Goal: Transaction & Acquisition: Purchase product/service

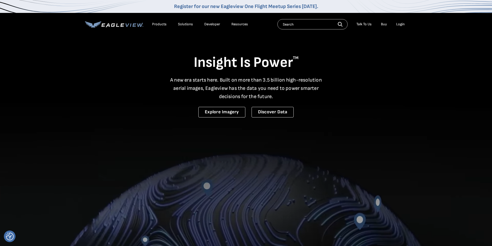
click at [398, 23] on div "Login" at bounding box center [400, 24] width 9 height 5
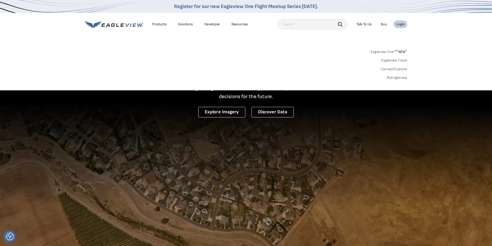
click at [404, 77] on link "MyEagleview" at bounding box center [397, 77] width 21 height 5
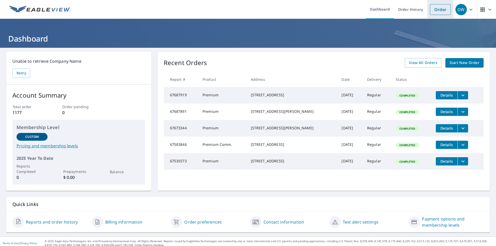
click at [436, 10] on link "Order" at bounding box center [440, 9] width 21 height 11
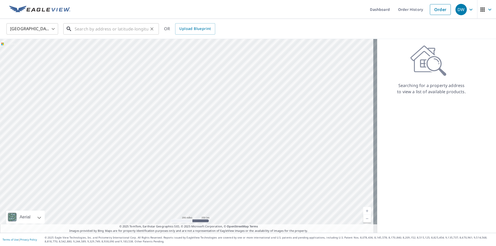
click at [95, 30] on input "text" at bounding box center [112, 29] width 74 height 14
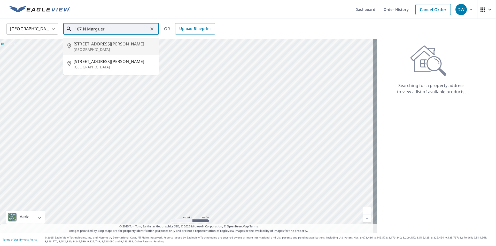
click at [88, 50] on p "Alhambra, CA 91801" at bounding box center [114, 49] width 81 height 5
type input "107 N Marguerita Ave Alhambra, CA 91801"
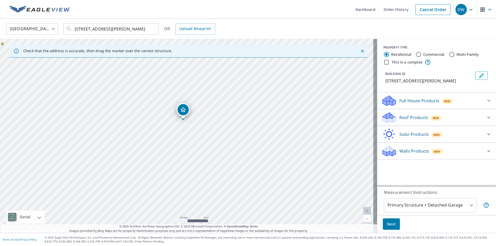
click at [486, 116] on icon at bounding box center [489, 117] width 6 height 6
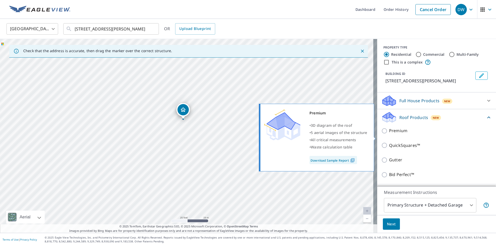
click at [394, 134] on p "Premium" at bounding box center [398, 131] width 18 height 6
click at [389, 134] on input "Premium" at bounding box center [385, 131] width 8 height 6
checkbox input "true"
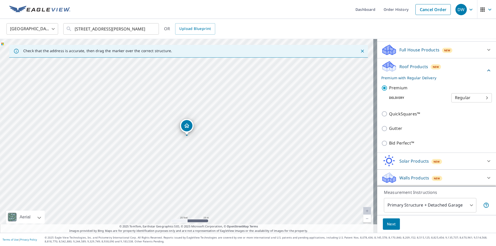
scroll to position [57, 0]
click at [390, 224] on span "Next" at bounding box center [391, 224] width 9 height 6
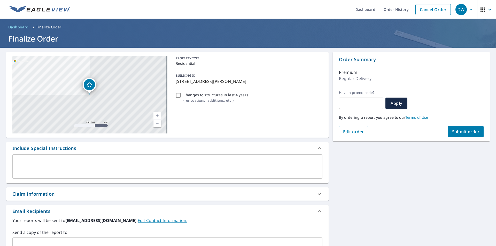
click at [464, 133] on span "Submit order" at bounding box center [466, 132] width 28 height 6
